Goal: Information Seeking & Learning: Check status

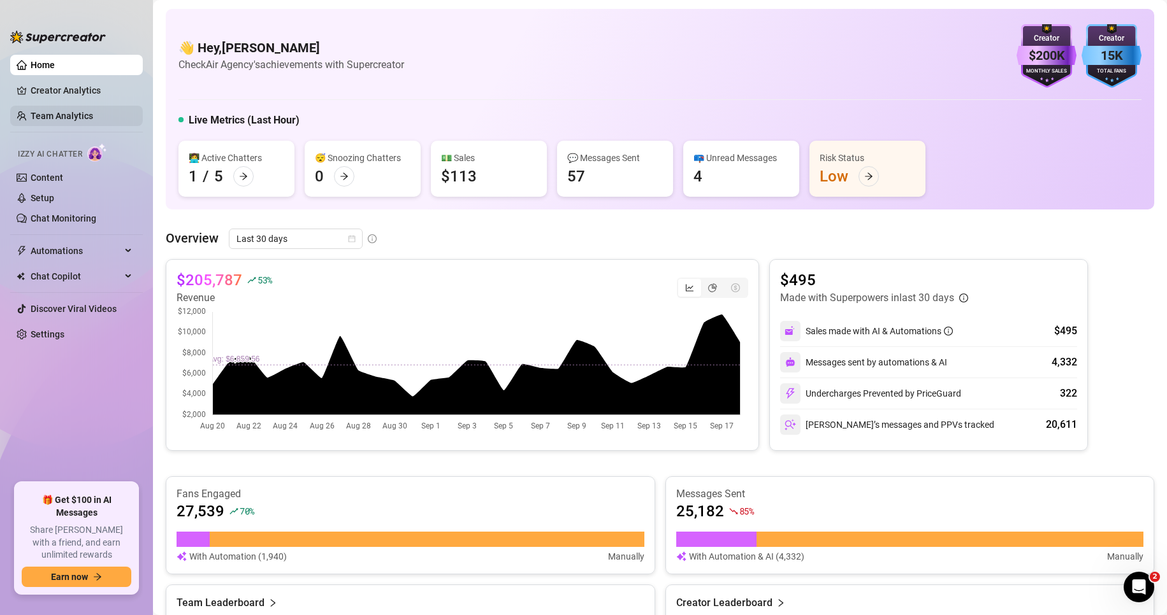
click at [75, 113] on link "Team Analytics" at bounding box center [62, 116] width 62 height 10
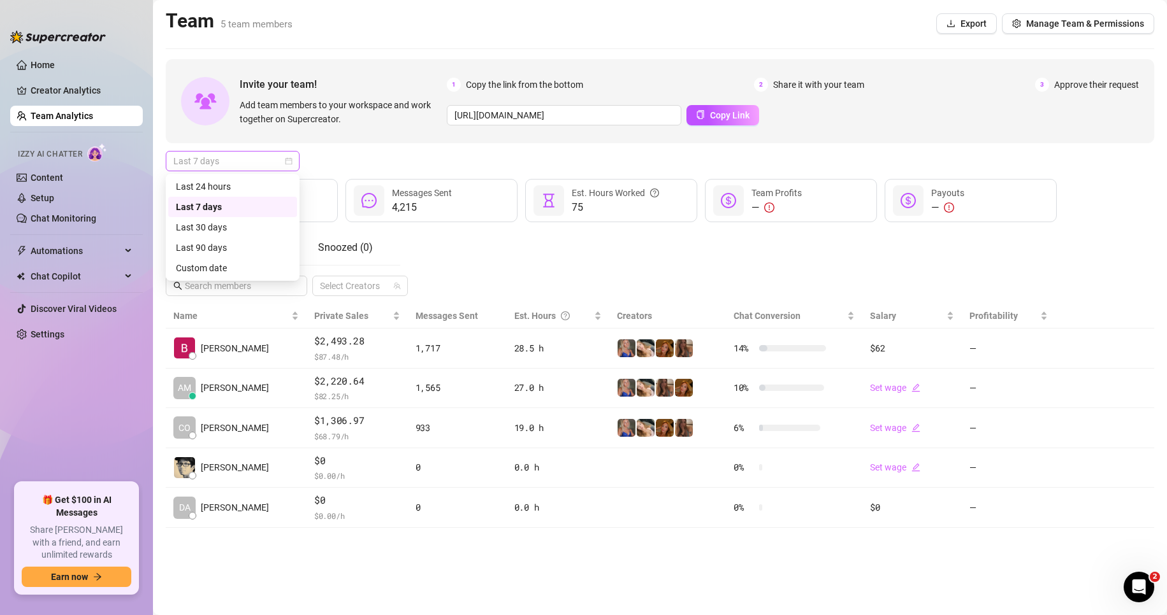
click at [205, 162] on span "Last 7 days" at bounding box center [232, 161] width 119 height 19
drag, startPoint x: 236, startPoint y: 188, endPoint x: 289, endPoint y: 176, distance: 53.5
click at [236, 188] on div "Last 24 hours" at bounding box center [232, 187] width 113 height 14
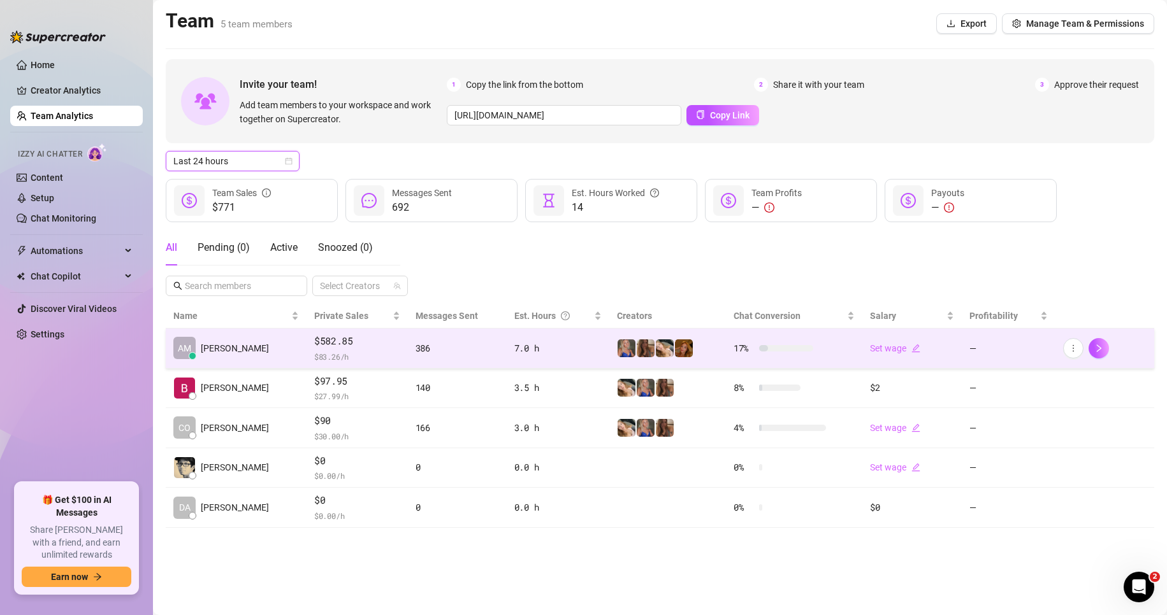
click at [255, 335] on td "AM [PERSON_NAME]" at bounding box center [236, 349] width 141 height 40
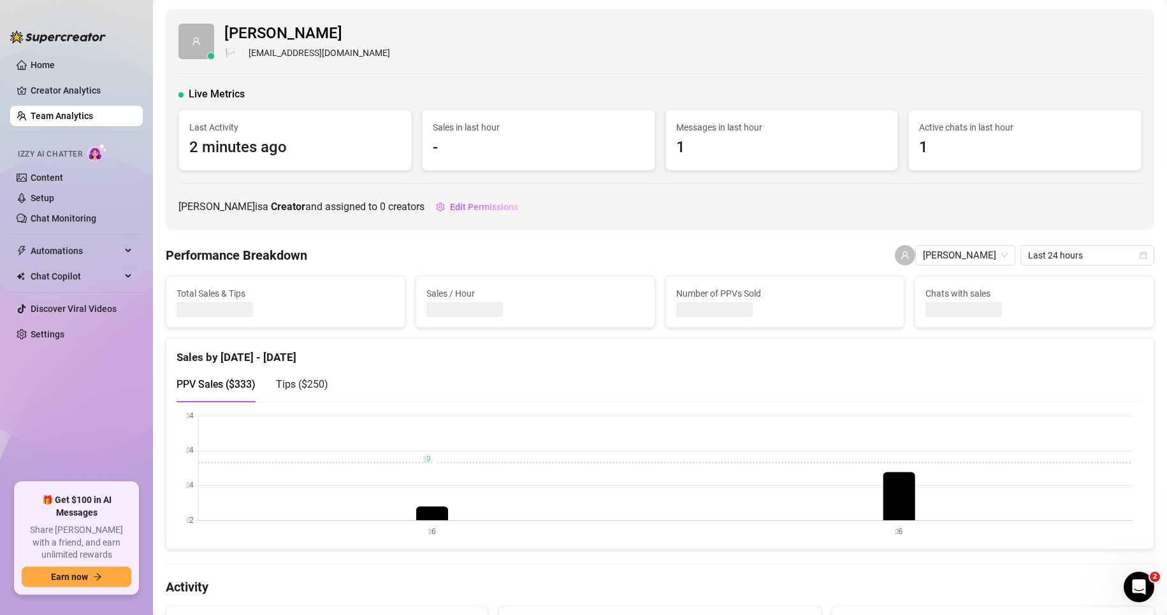
drag, startPoint x: 566, startPoint y: 115, endPoint x: 545, endPoint y: 111, distance: 20.6
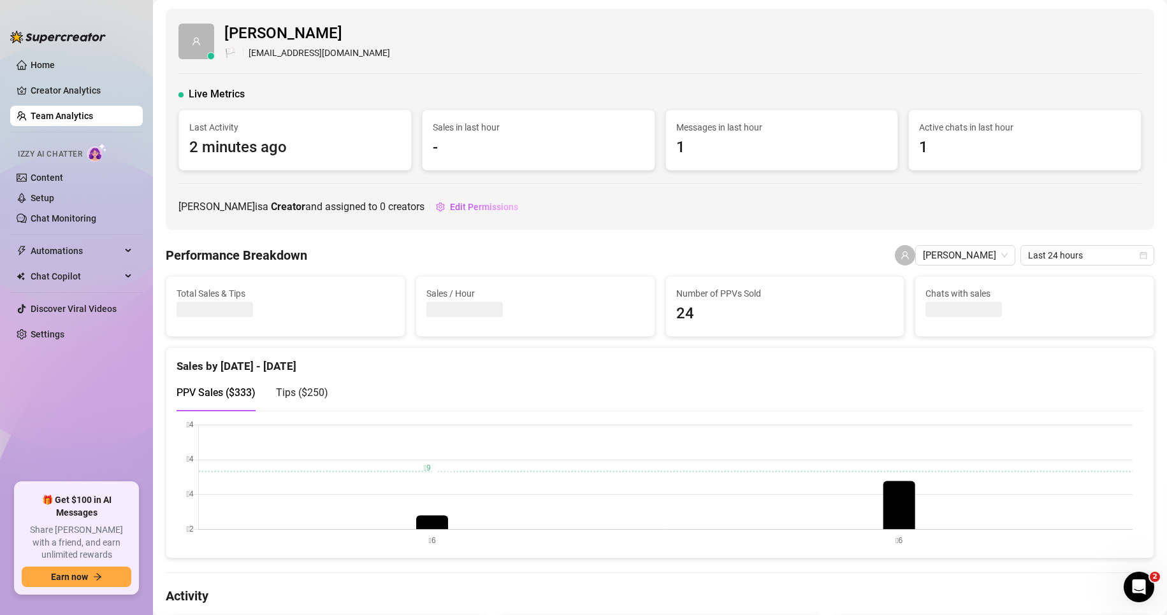
drag, startPoint x: 287, startPoint y: 43, endPoint x: 113, endPoint y: 1, distance: 178.3
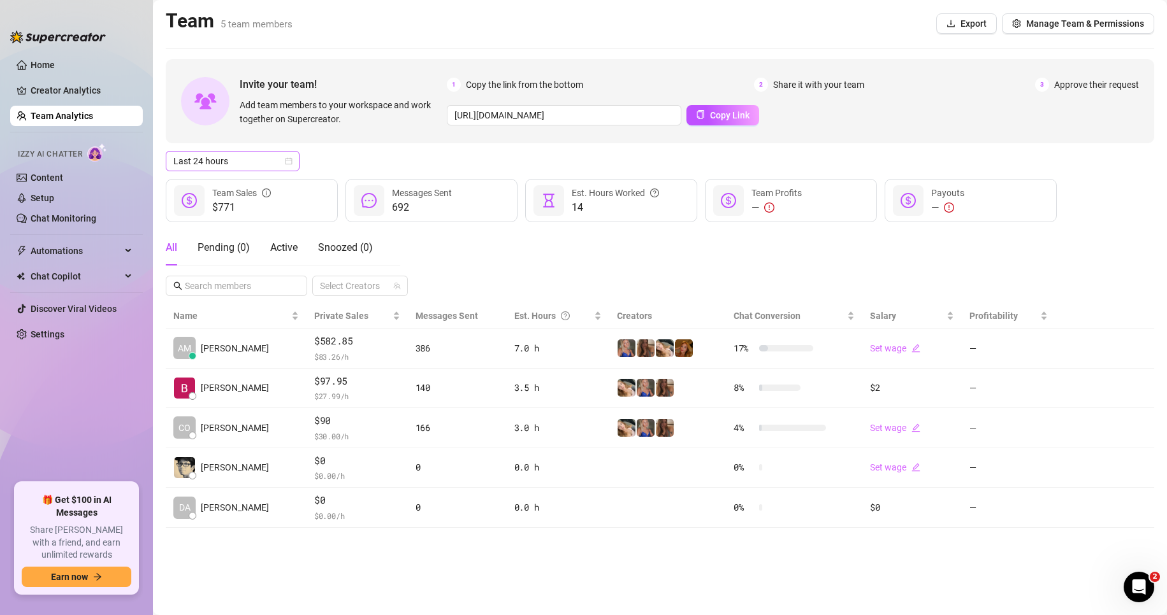
click at [241, 164] on span "Last 24 hours" at bounding box center [232, 161] width 119 height 19
click at [234, 222] on div "Last 30 days" at bounding box center [232, 227] width 113 height 14
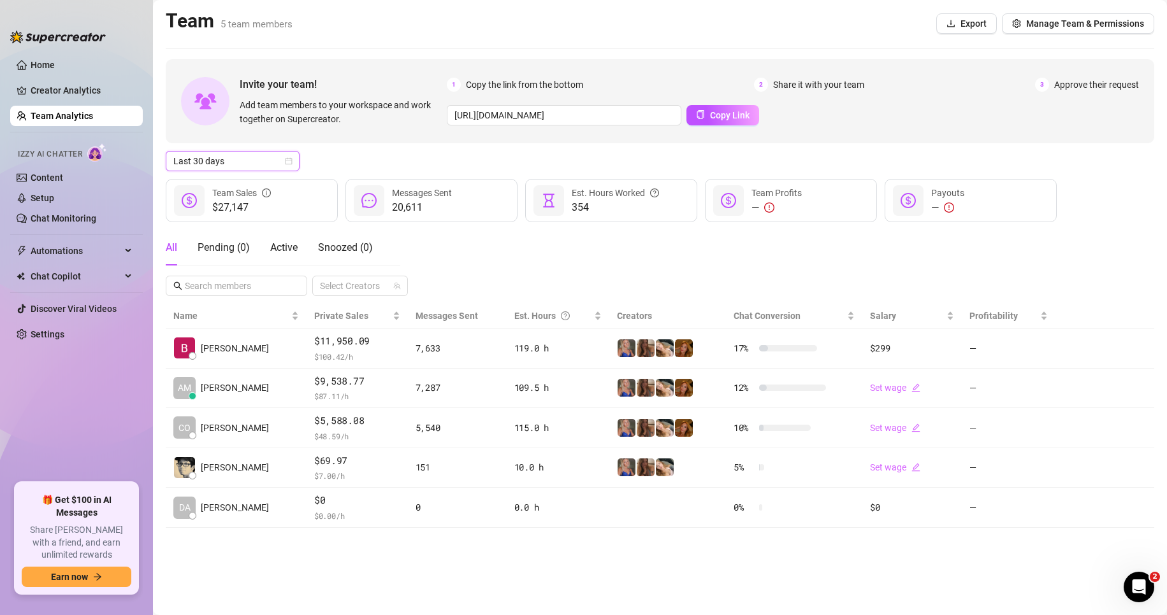
click at [387, 156] on div "Last 30 days Last 30 days" at bounding box center [660, 161] width 988 height 20
click at [252, 159] on span "Last 30 days" at bounding box center [232, 161] width 119 height 19
click at [230, 210] on div "Last 7 days" at bounding box center [232, 207] width 113 height 14
click at [347, 157] on div "Last 7 days Last 7 days" at bounding box center [660, 161] width 988 height 20
